Goal: Find specific page/section: Find specific page/section

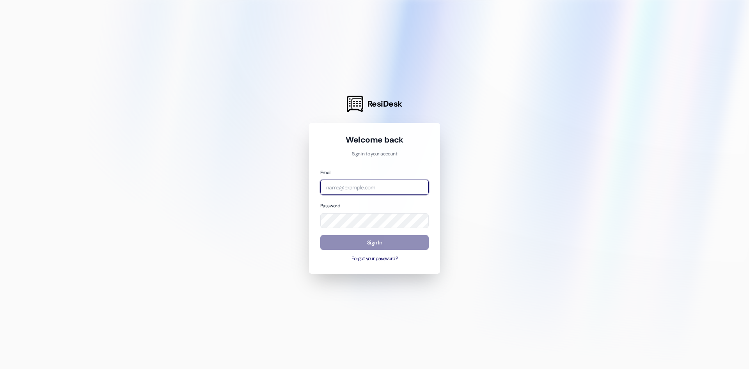
type input "[PERSON_NAME][EMAIL_ADDRESS][DOMAIN_NAME]"
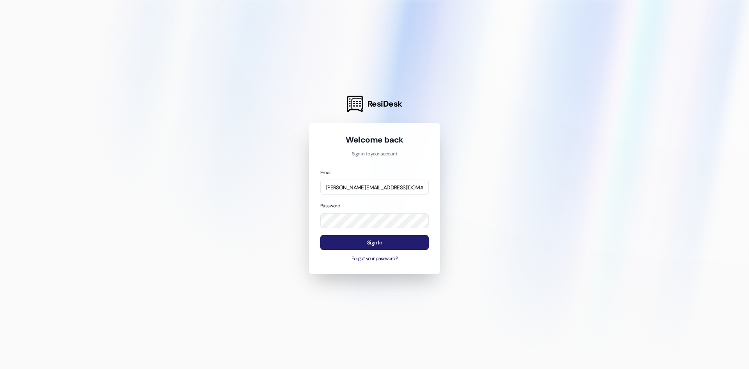
drag, startPoint x: 356, startPoint y: 243, endPoint x: 354, endPoint y: 246, distance: 4.0
click at [356, 244] on button "Sign In" at bounding box center [374, 242] width 108 height 15
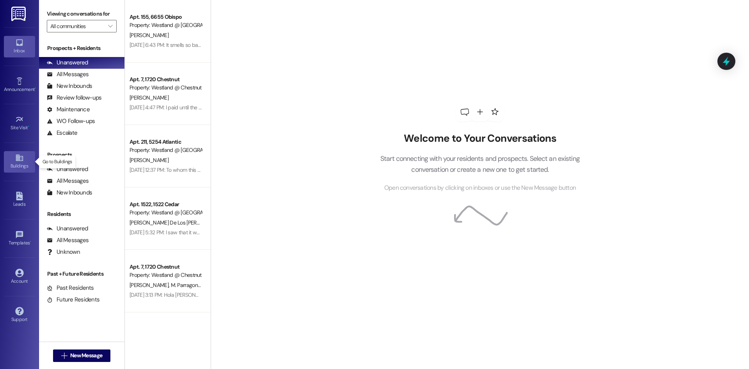
click at [19, 165] on div "Buildings" at bounding box center [19, 166] width 39 height 8
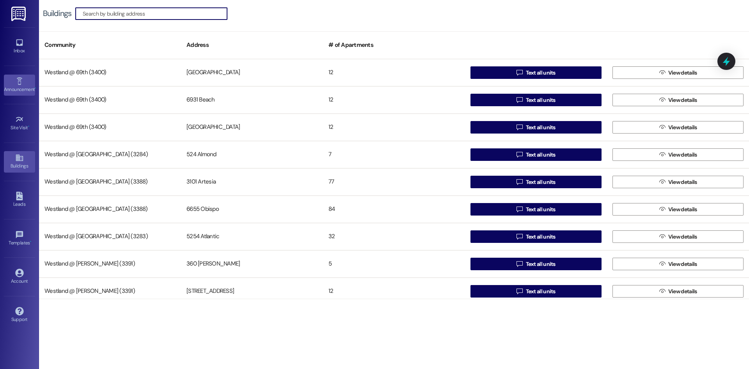
click at [13, 88] on div "Announcement •" at bounding box center [19, 89] width 39 height 8
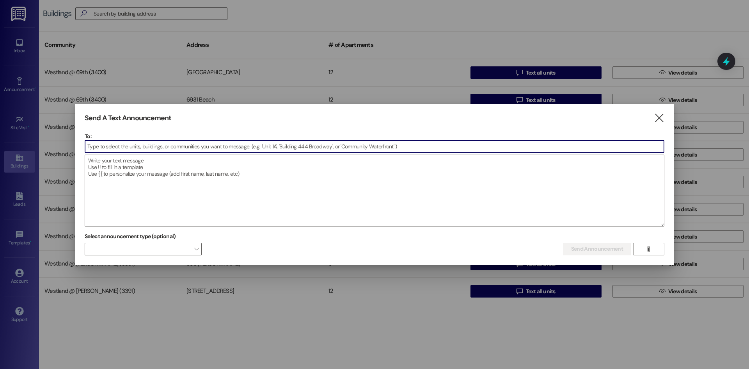
click at [145, 144] on input at bounding box center [374, 146] width 579 height 12
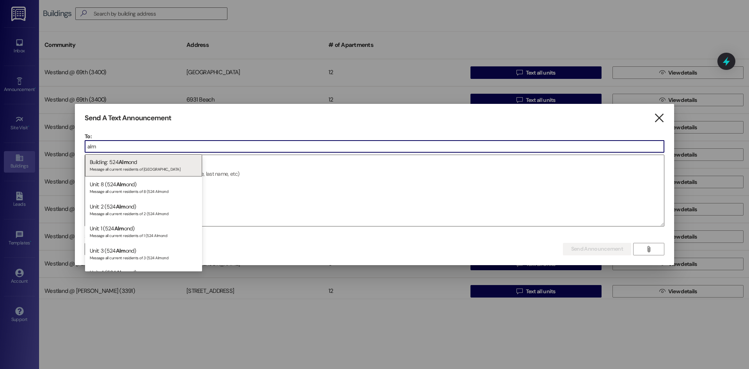
type input "alm"
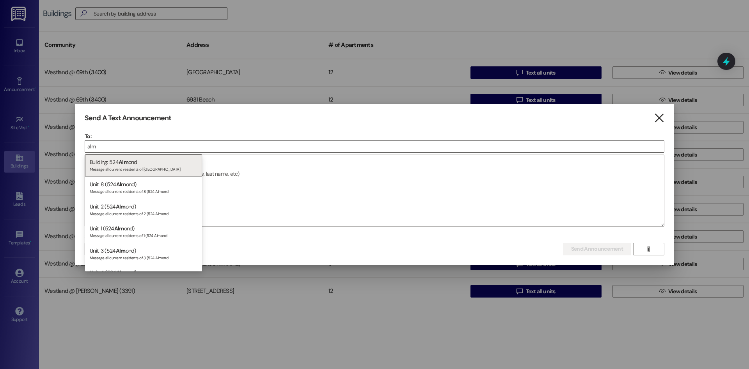
click at [654, 114] on icon "" at bounding box center [659, 118] width 11 height 8
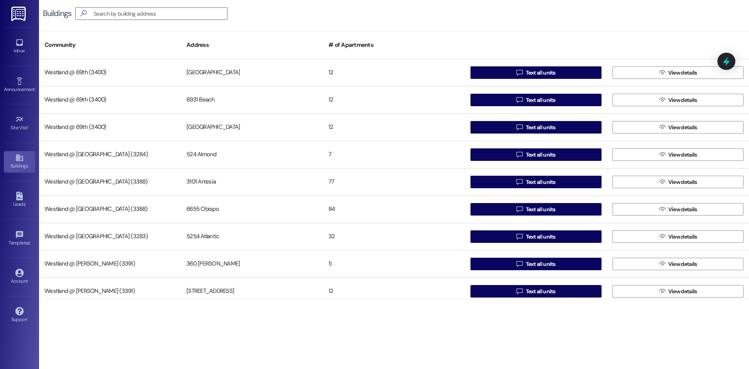
click at [21, 164] on div "Buildings" at bounding box center [19, 166] width 39 height 8
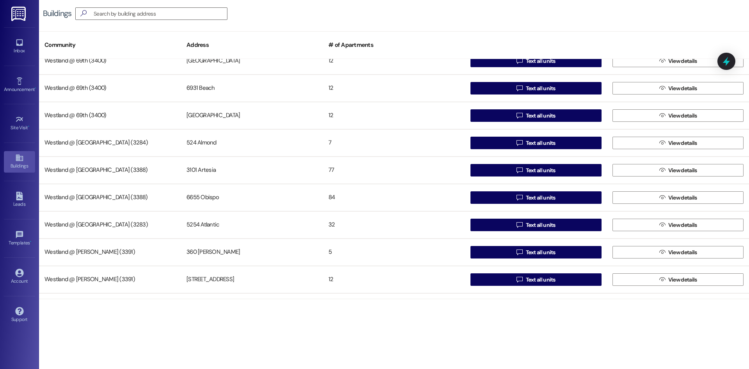
scroll to position [14, 0]
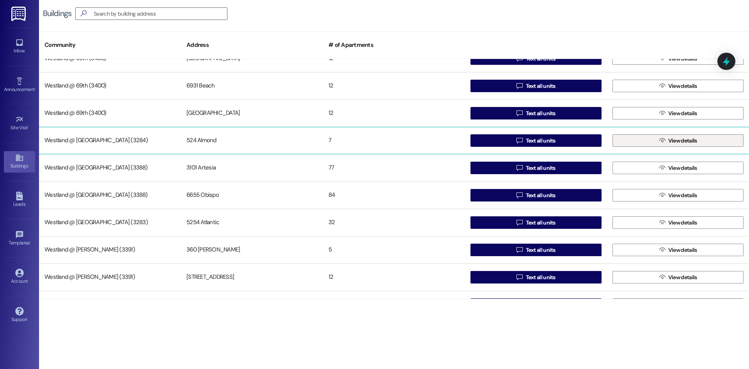
click at [645, 144] on button " View details" at bounding box center [677, 140] width 131 height 12
